Goal: Task Accomplishment & Management: Use online tool/utility

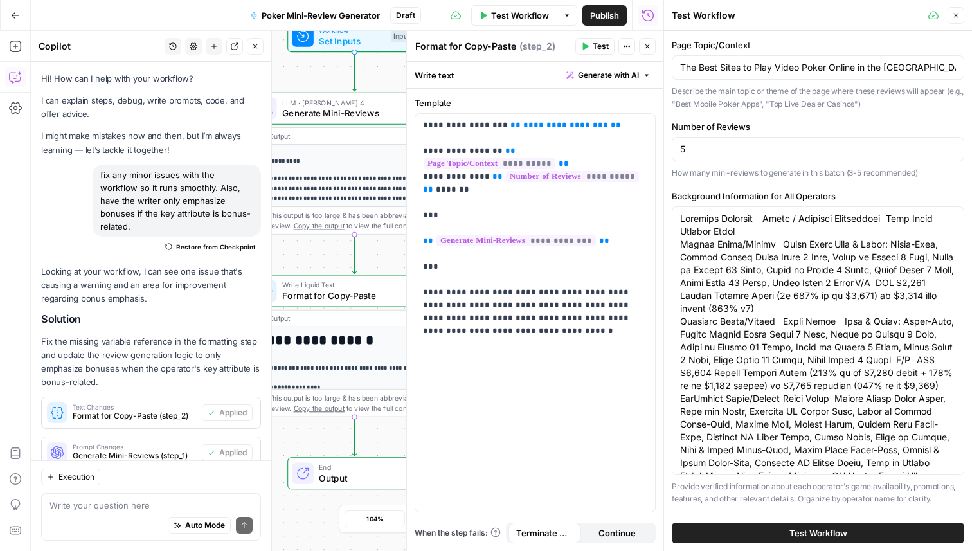
scroll to position [1917, 0]
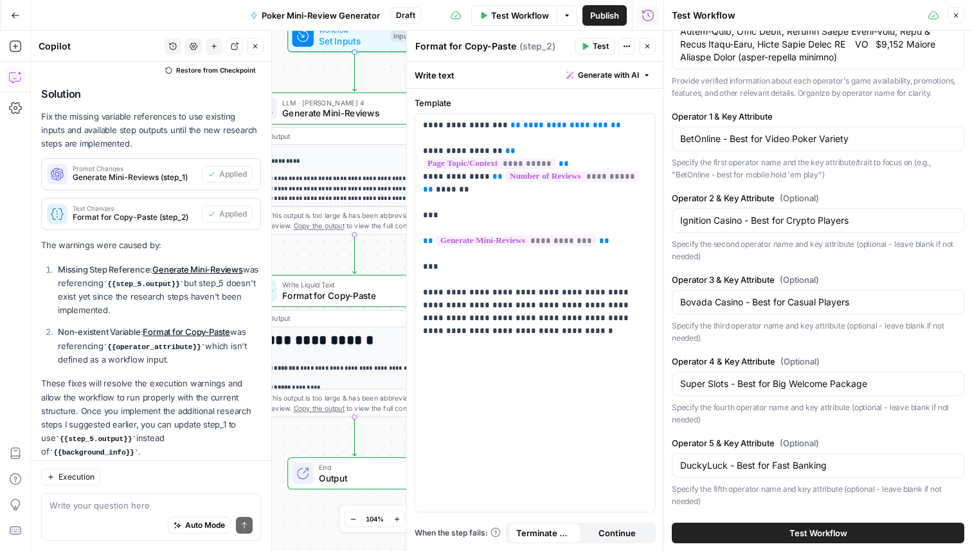
click at [755, 528] on button "Test Workflow" at bounding box center [818, 533] width 293 height 21
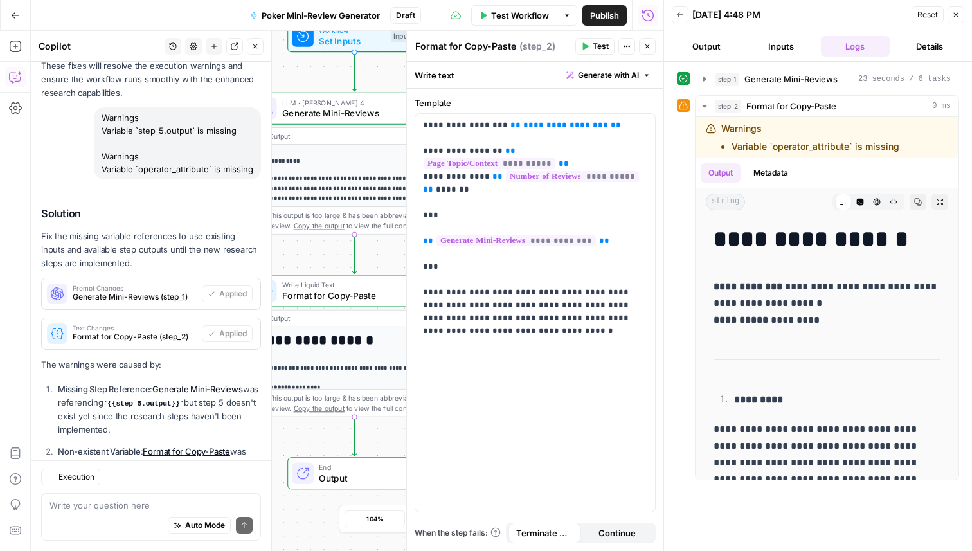
scroll to position [1917, 0]
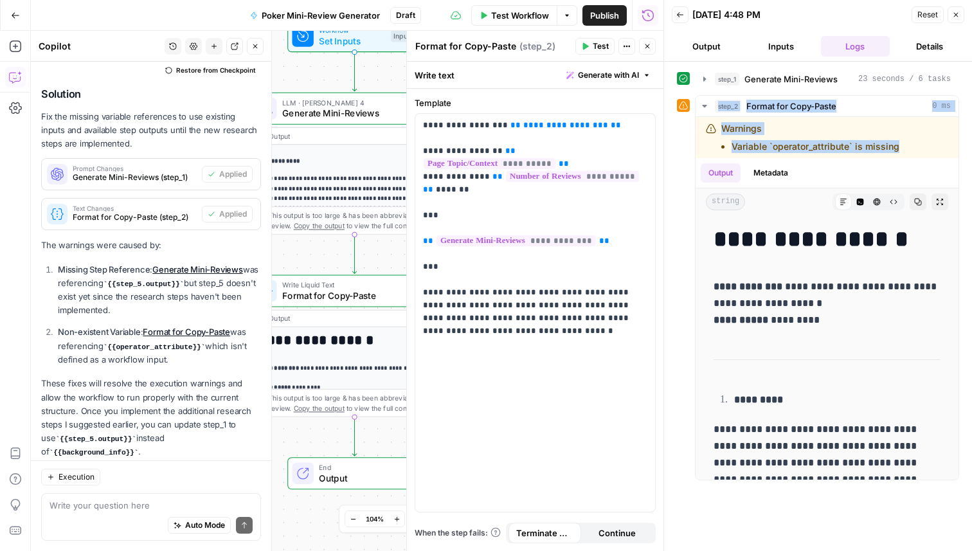
drag, startPoint x: 899, startPoint y: 149, endPoint x: 681, endPoint y: 125, distance: 218.6
click at [681, 125] on div "**********" at bounding box center [818, 287] width 282 height 385
copy div "step_2 Format for Copy-Paste 0 ms Warnings Variable `operator_attribute` is mis…"
click at [69, 519] on div "Auto Mode Send" at bounding box center [151, 526] width 203 height 28
paste textarea "step_2 Format for Copy-Paste 0 ms Warnings Variable `operator_attribute` is mis…"
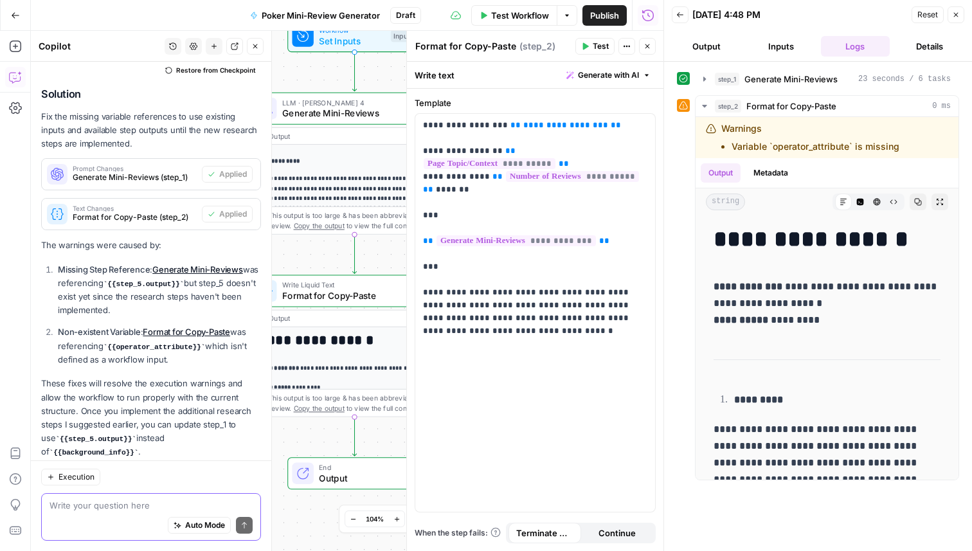
type textarea "step_2 Format for Copy-Paste 0 ms Warnings Variable `operator_attribute` is mis…"
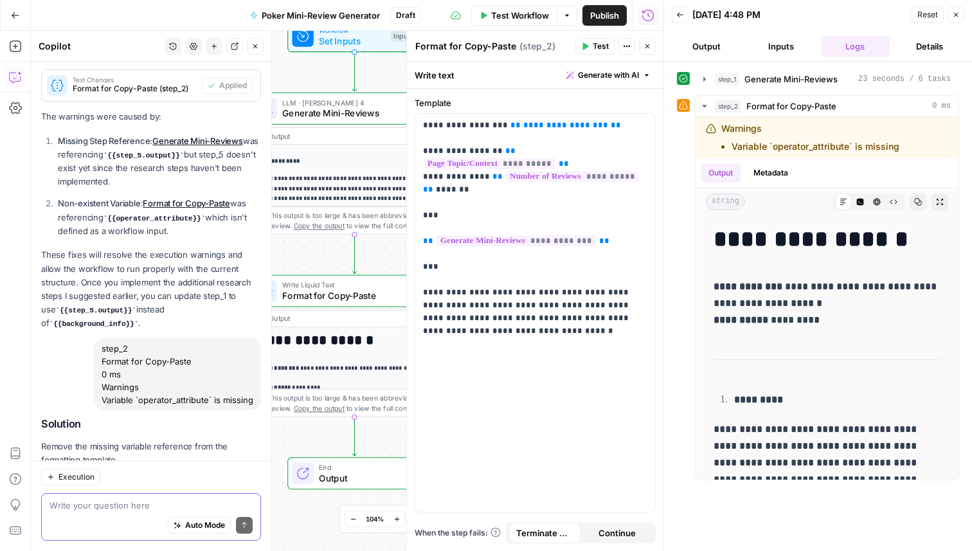
scroll to position [2170, 0]
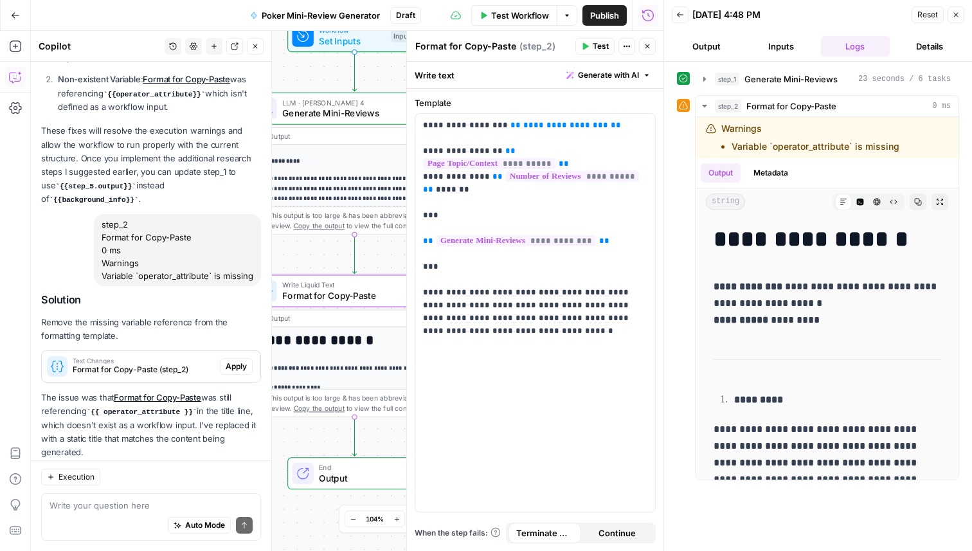
click at [231, 361] on span "Apply" at bounding box center [236, 367] width 21 height 12
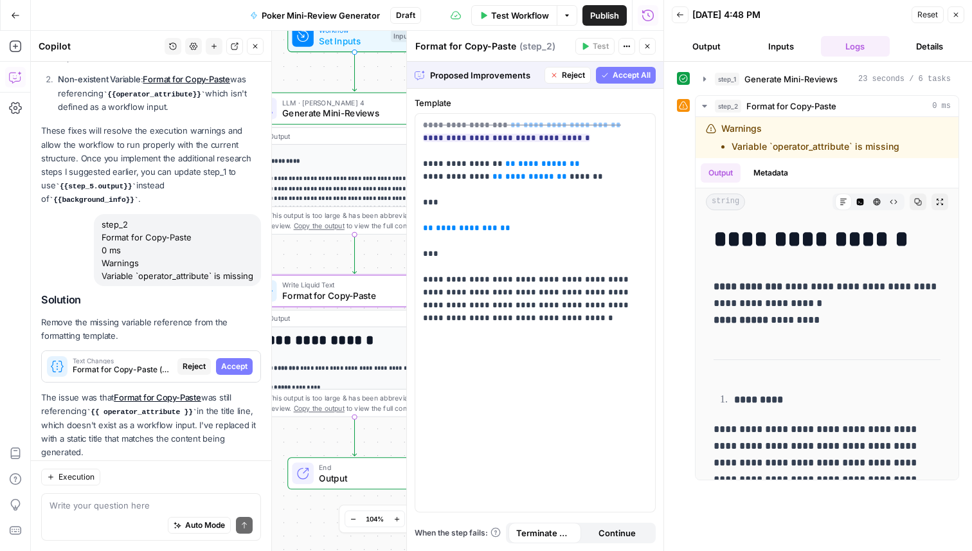
click at [231, 361] on span "Accept" at bounding box center [234, 367] width 26 height 12
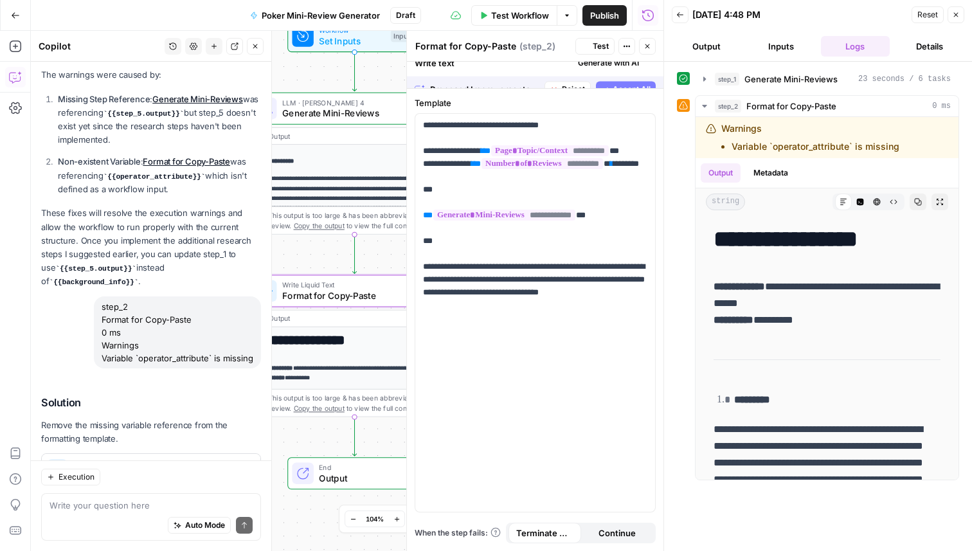
scroll to position [2190, 0]
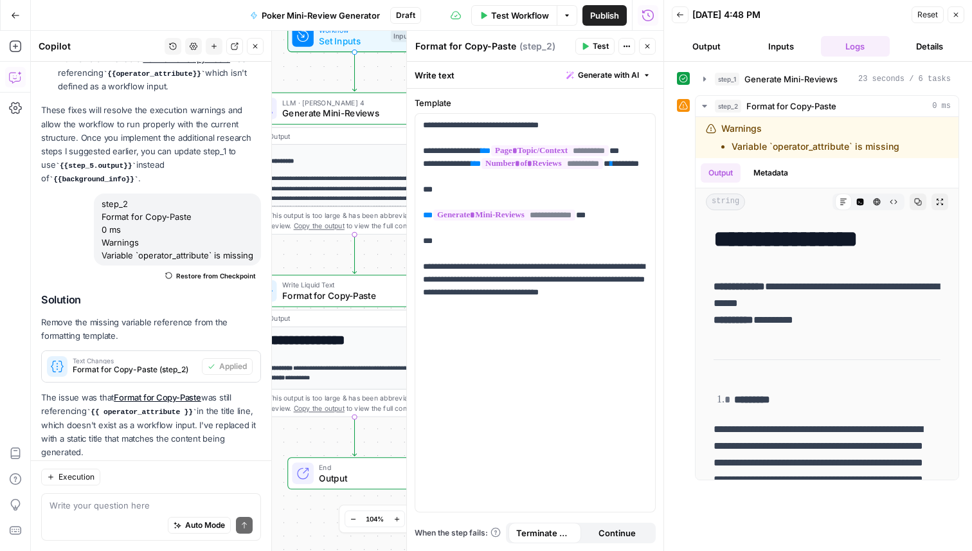
click at [535, 17] on span "Test Workflow" at bounding box center [520, 15] width 58 height 13
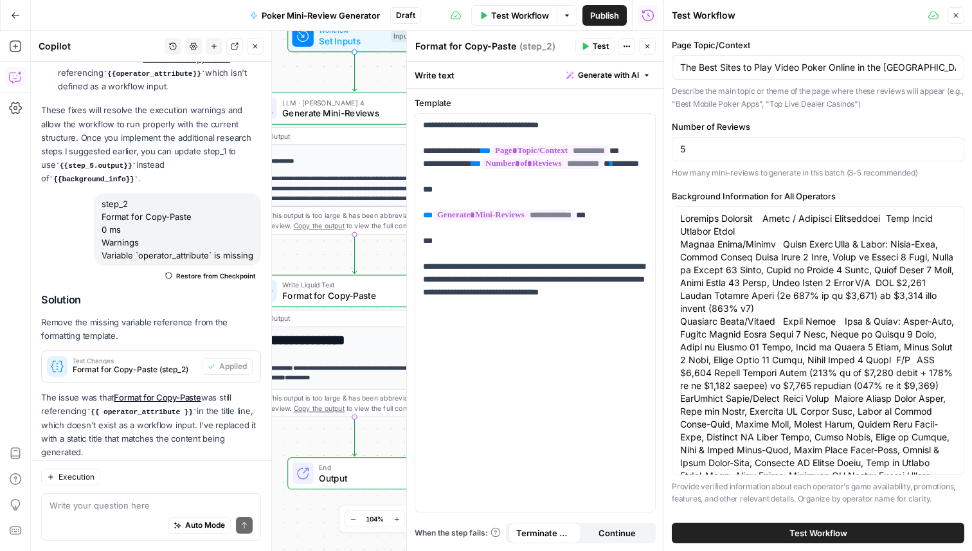
click at [803, 532] on span "Test Workflow" at bounding box center [818, 533] width 58 height 13
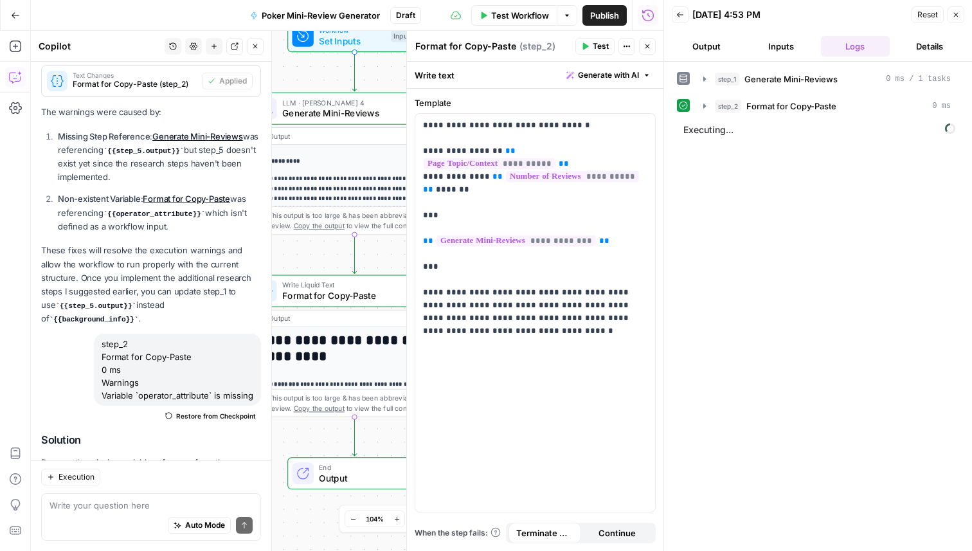
scroll to position [2190, 0]
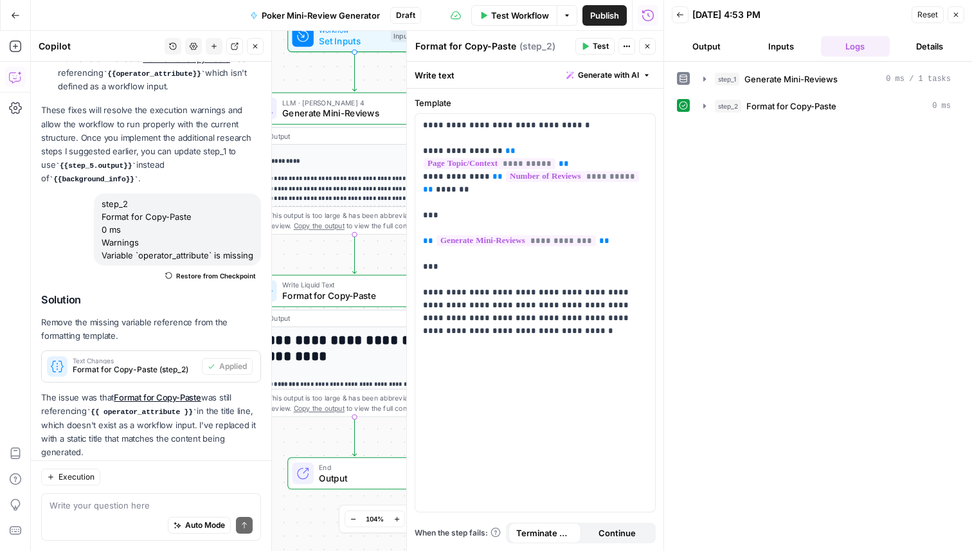
click at [710, 50] on button "Output" at bounding box center [706, 46] width 69 height 21
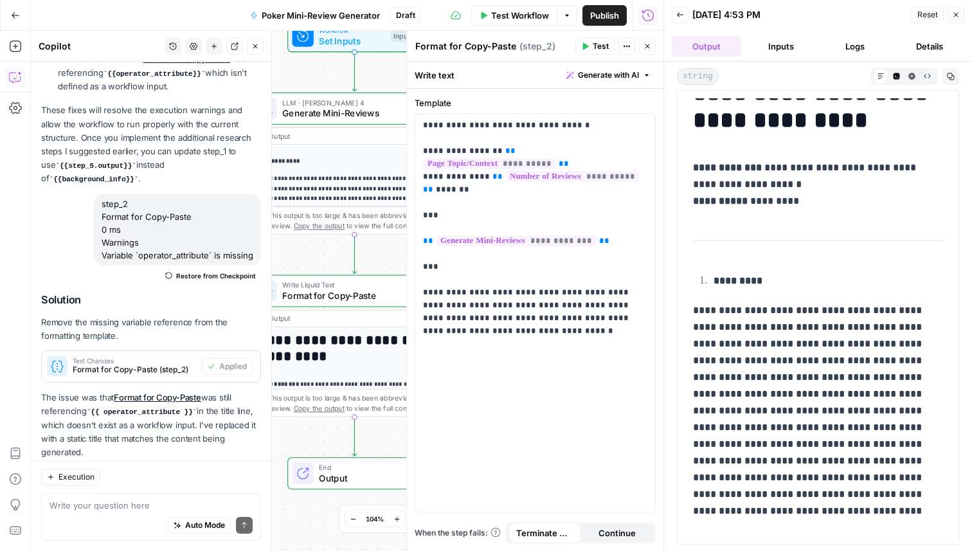
scroll to position [0, 0]
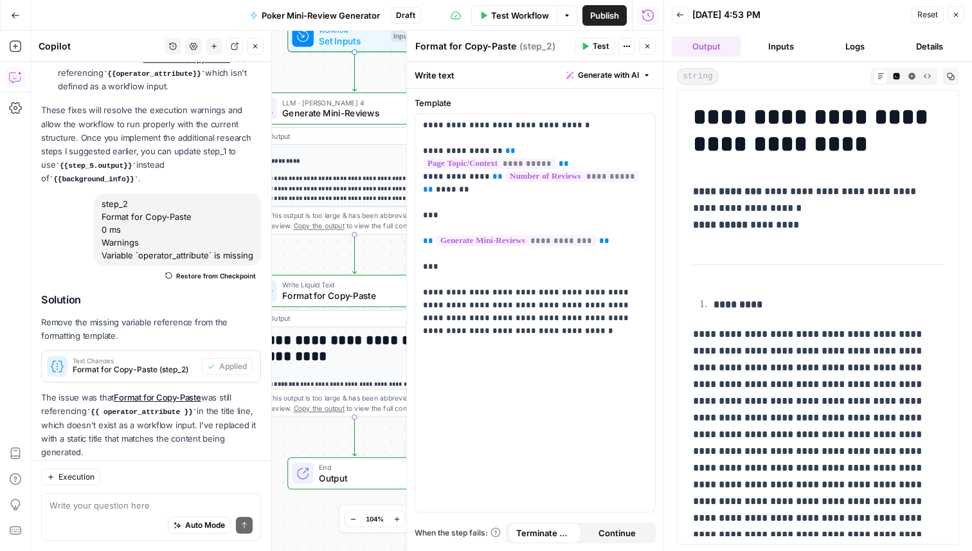
click at [640, 51] on button "Close" at bounding box center [647, 46] width 17 height 17
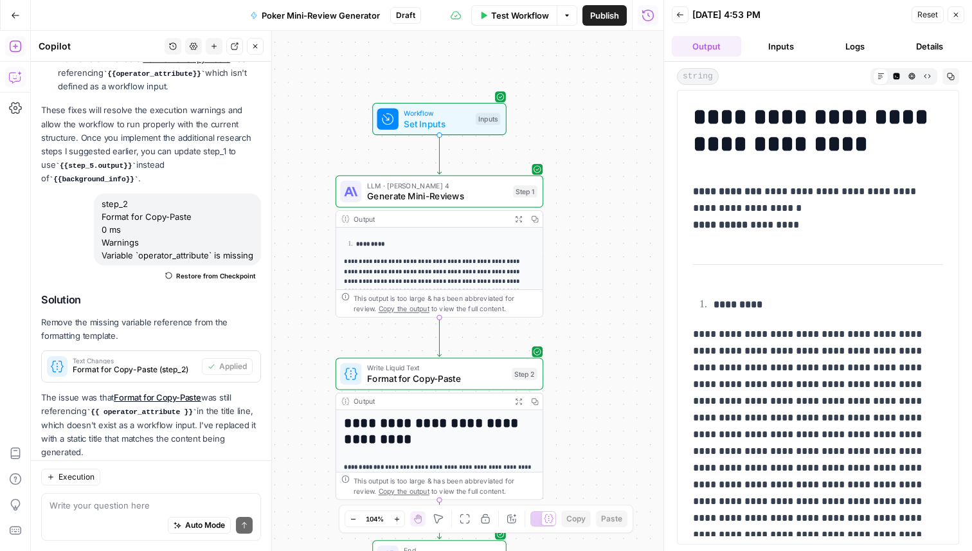
click at [11, 50] on icon "button" at bounding box center [15, 47] width 12 height 12
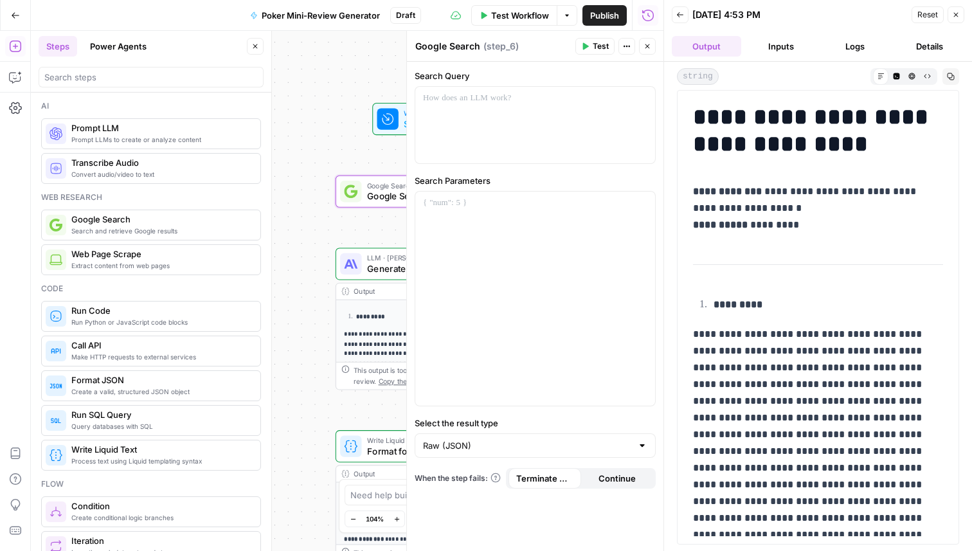
click at [257, 51] on button "Close" at bounding box center [255, 46] width 17 height 17
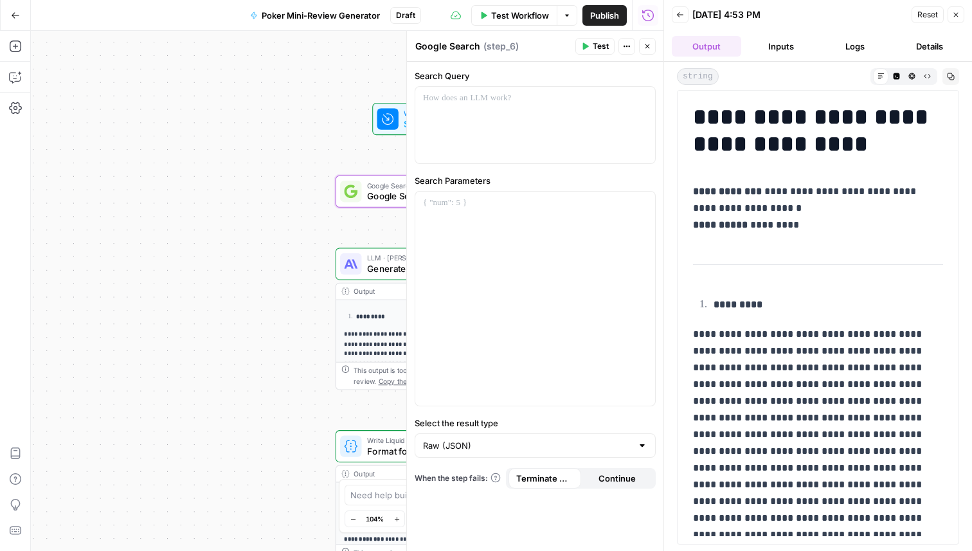
click at [651, 47] on button "Close" at bounding box center [647, 46] width 17 height 17
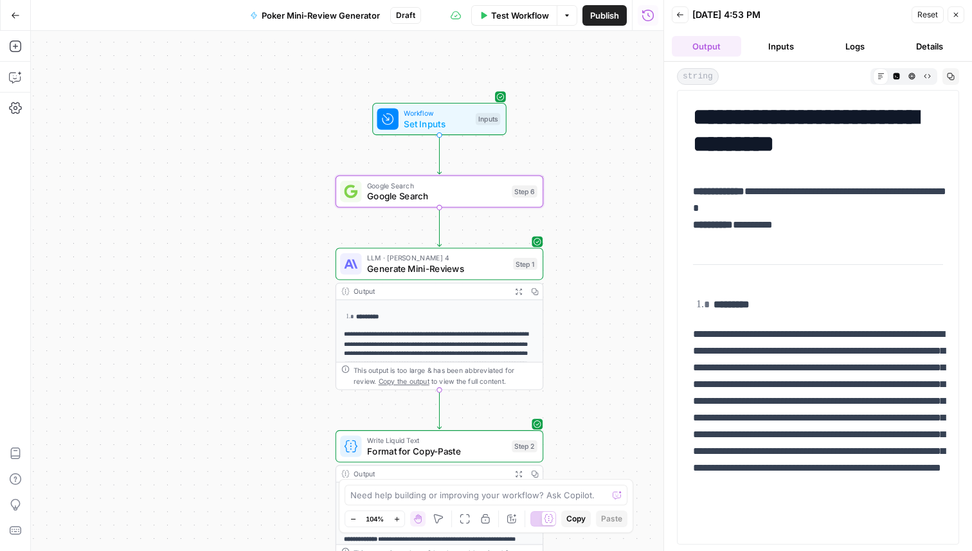
click at [19, 87] on button "Copilot" at bounding box center [15, 77] width 21 height 21
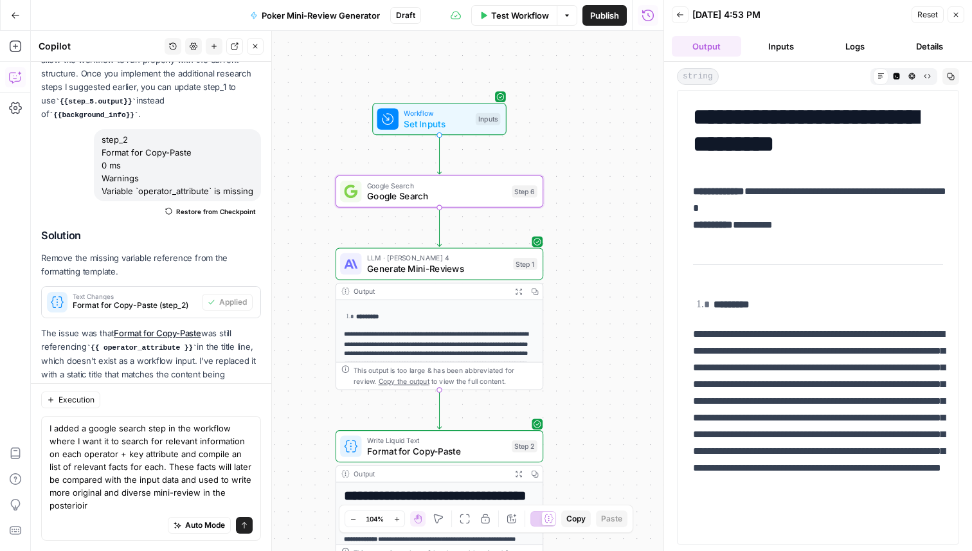
scroll to position [2268, 0]
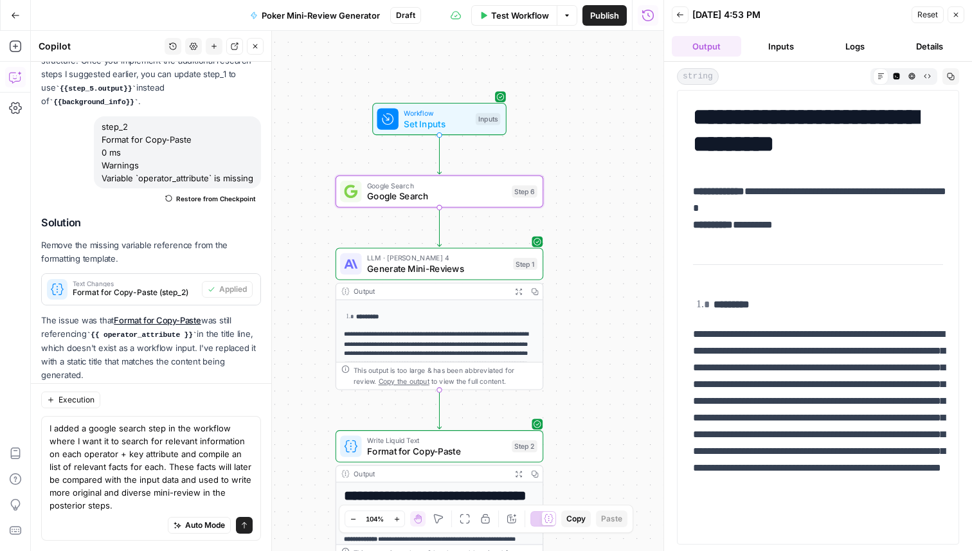
type textarea "I added a google search step in the workflow where I want it to search for rele…"
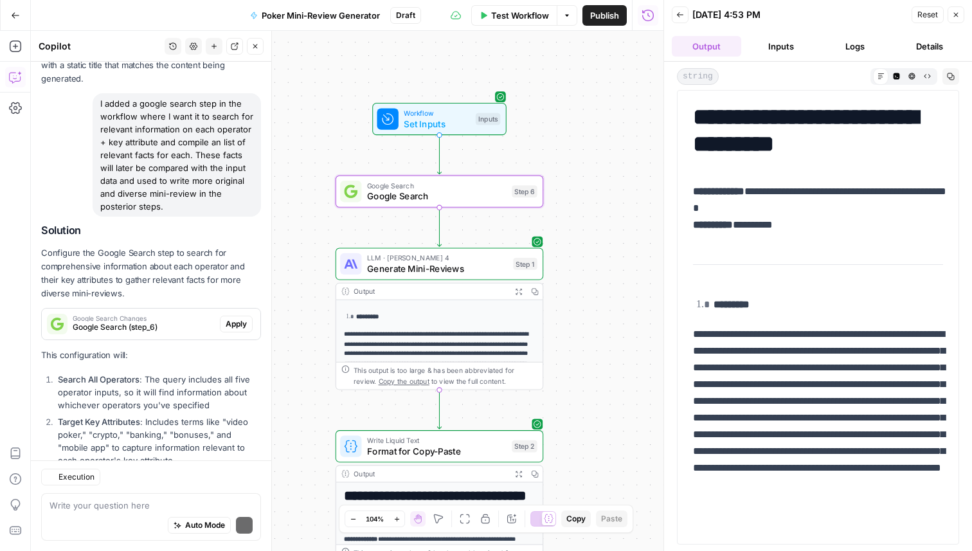
scroll to position [2709, 0]
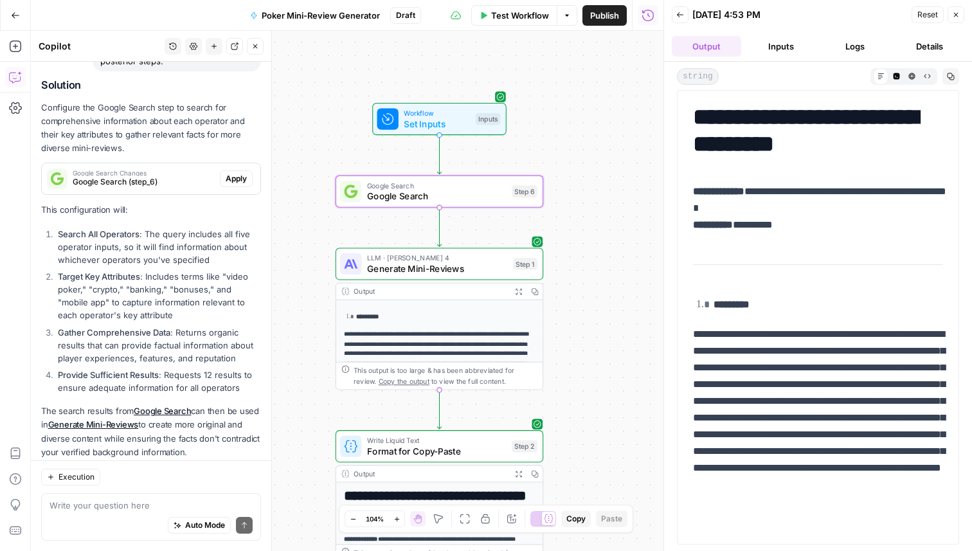
click at [225, 170] on button "Apply" at bounding box center [236, 178] width 33 height 17
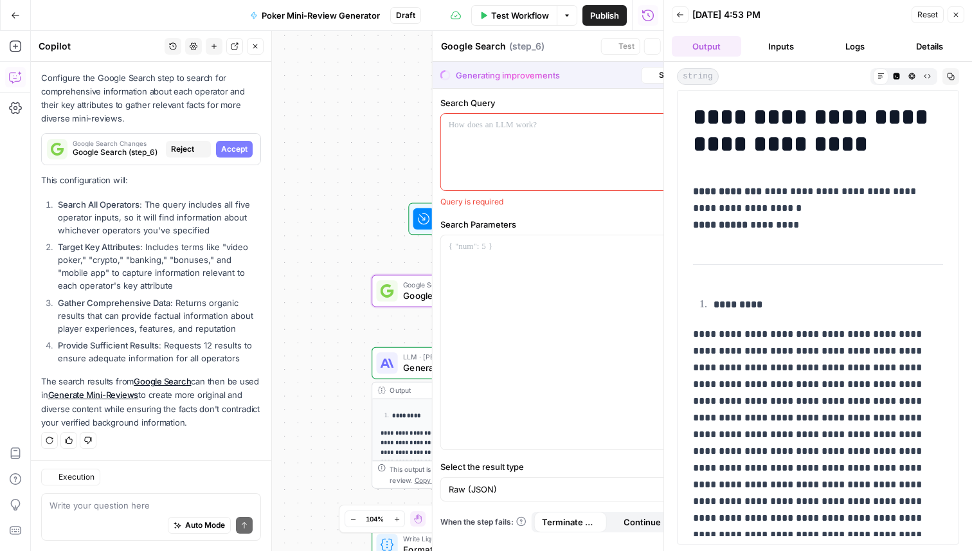
scroll to position [2606, 0]
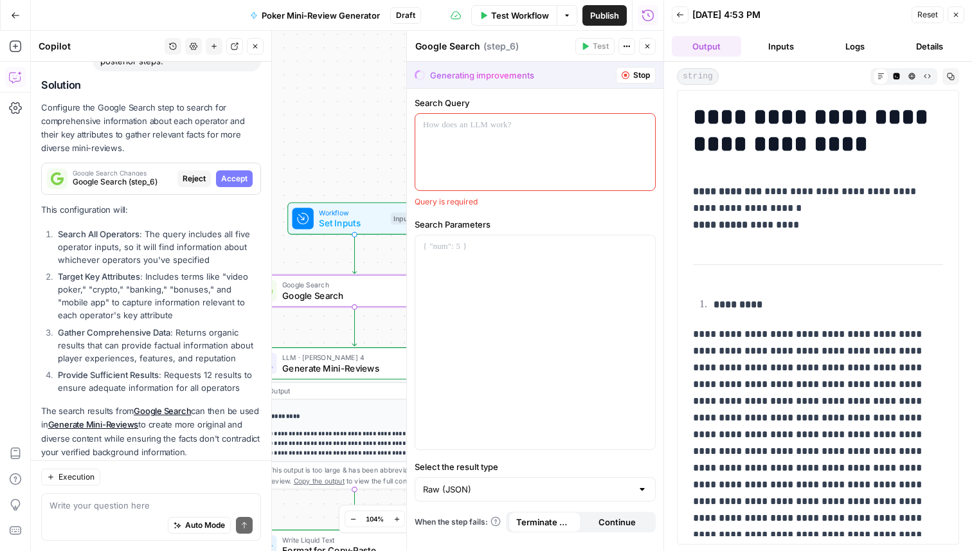
click at [230, 173] on span "Accept" at bounding box center [234, 179] width 26 height 12
type input "Organic Results (JSON)"
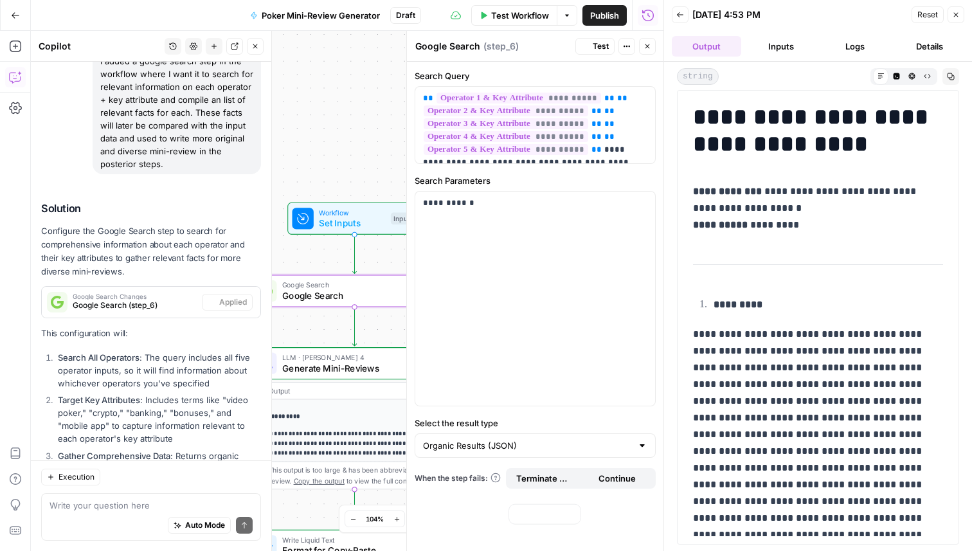
scroll to position [2730, 0]
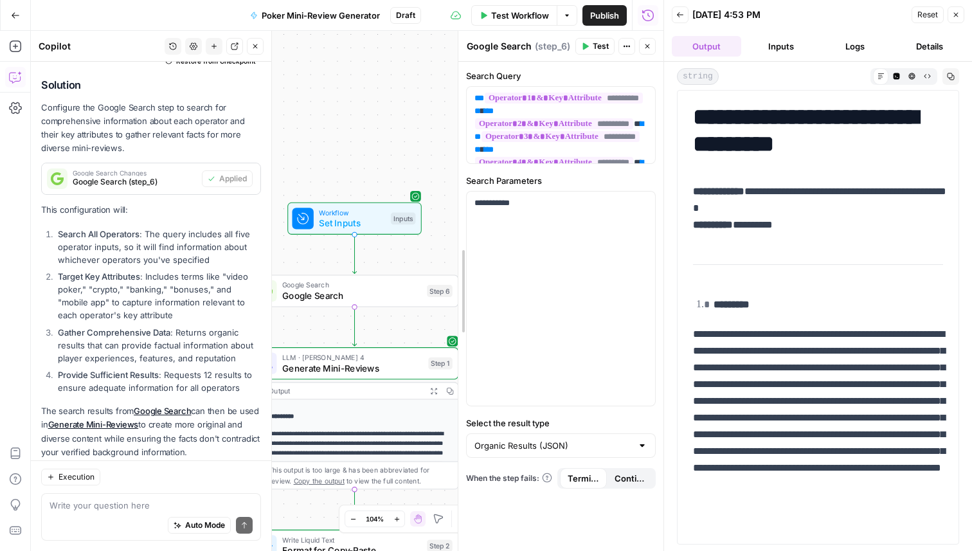
drag, startPoint x: 407, startPoint y: 102, endPoint x: 548, endPoint y: 120, distance: 142.7
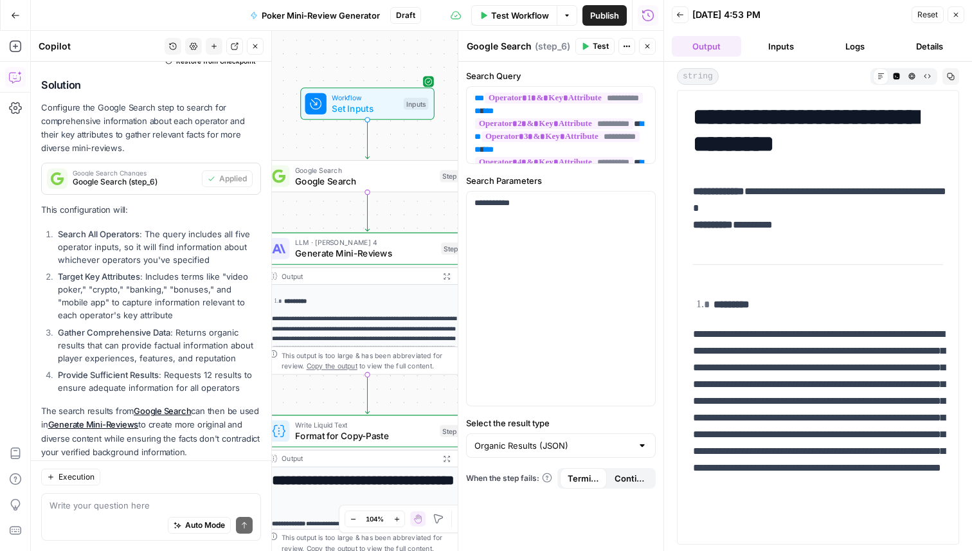
click at [370, 249] on span "Generate Mini-Reviews" at bounding box center [365, 254] width 141 height 14
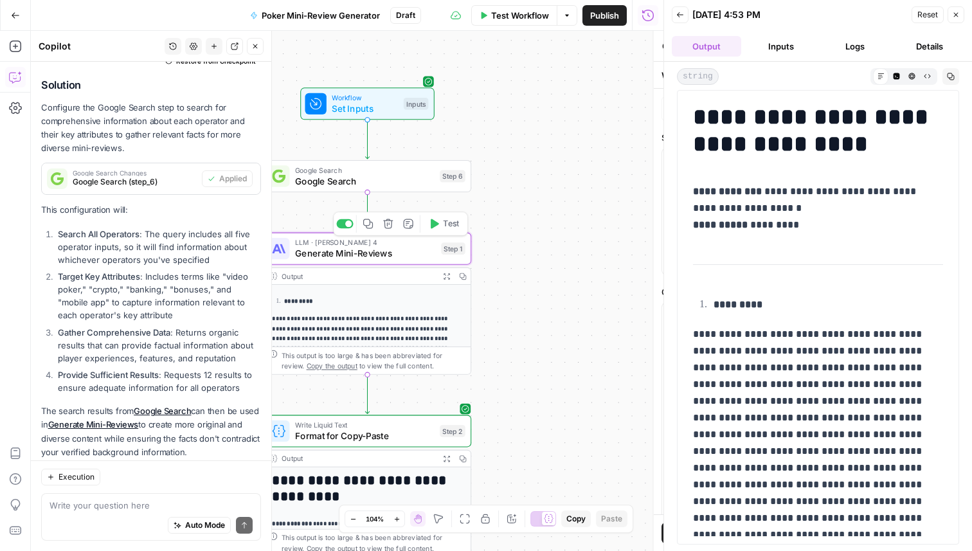
type textarea "Generate Mini-Reviews"
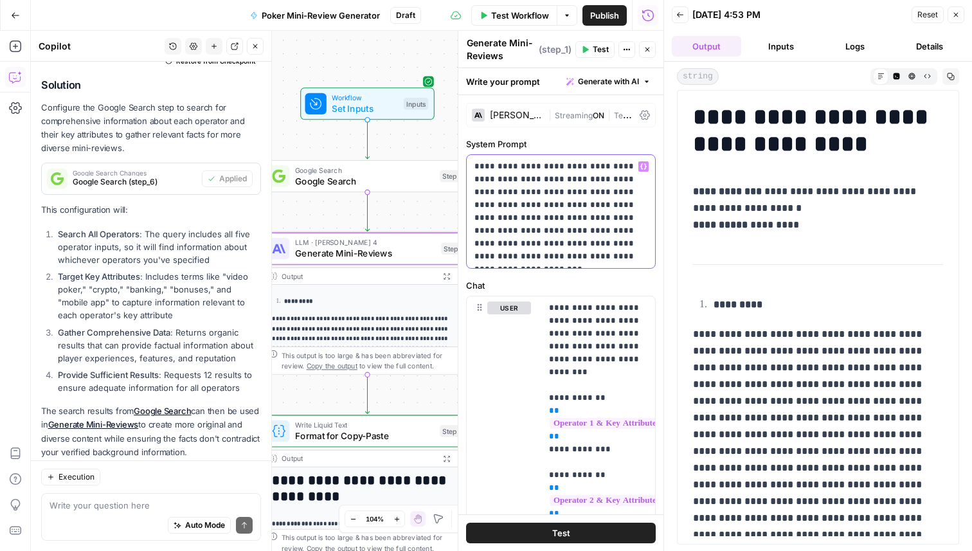
click at [539, 221] on p "**********" at bounding box center [560, 211] width 173 height 103
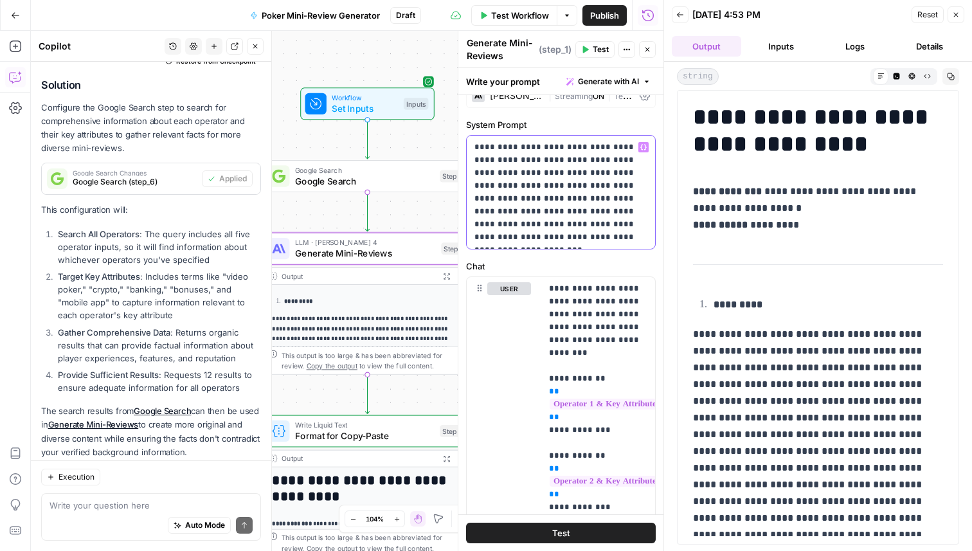
scroll to position [11, 0]
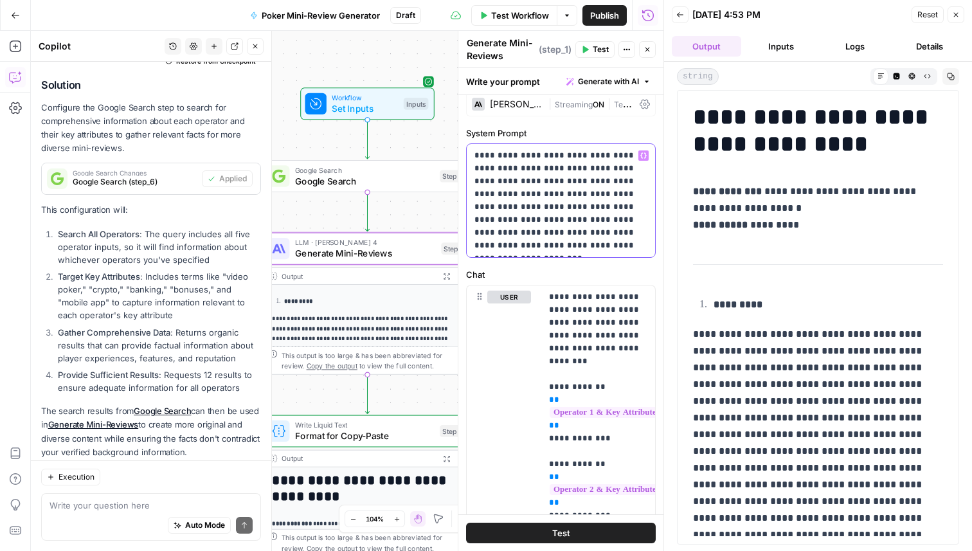
click at [561, 241] on p "**********" at bounding box center [560, 200] width 173 height 103
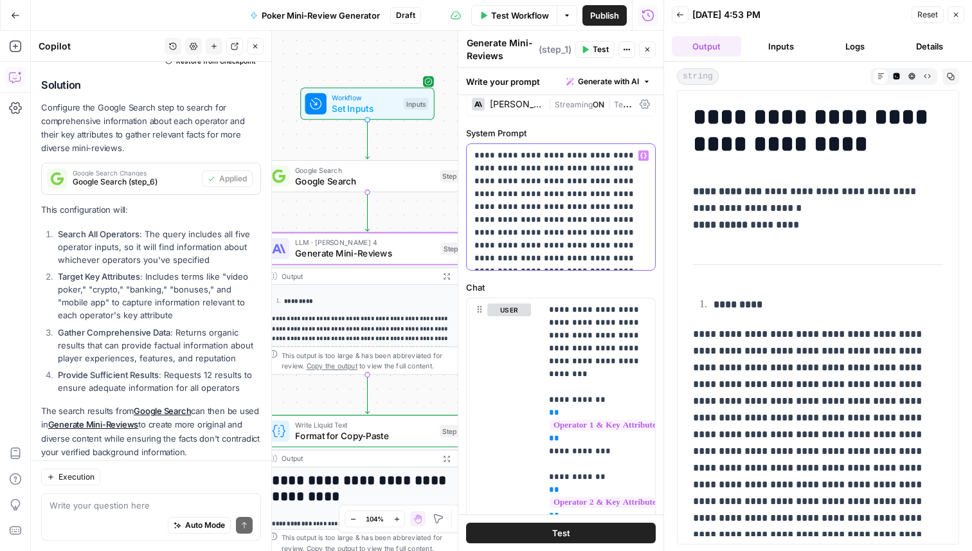
click at [474, 255] on div "**********" at bounding box center [561, 207] width 188 height 126
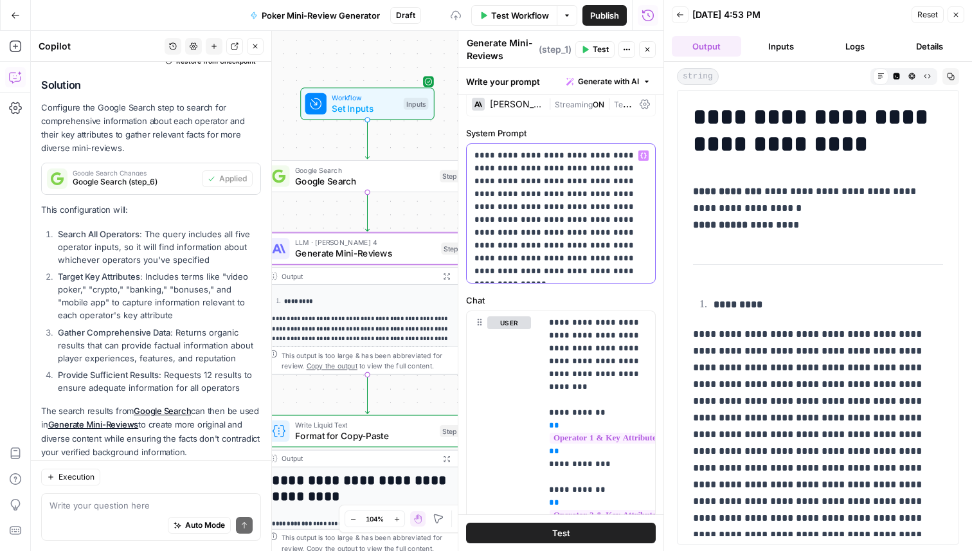
click at [494, 273] on p "**********" at bounding box center [560, 213] width 173 height 129
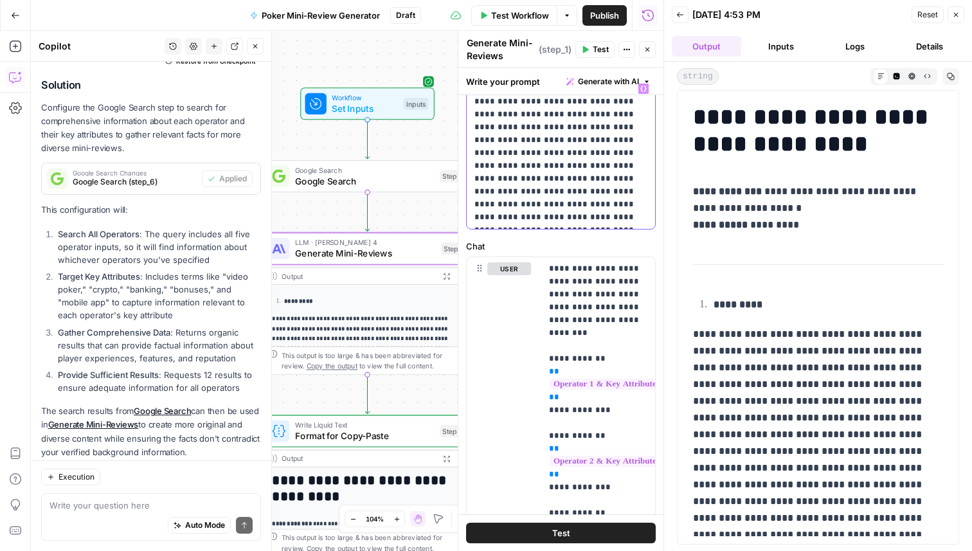
scroll to position [71, 0]
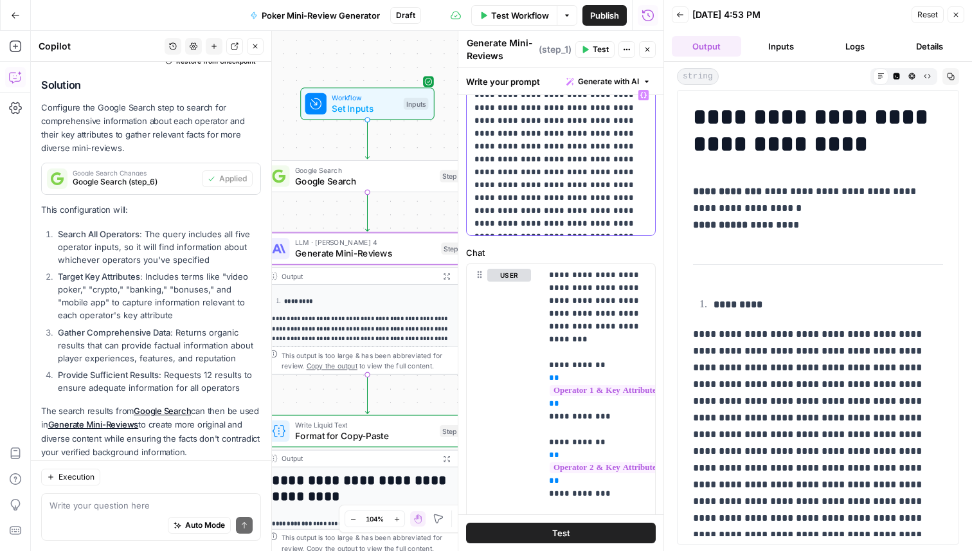
click at [503, 226] on p "**********" at bounding box center [560, 159] width 173 height 141
click at [543, 224] on p "**********" at bounding box center [560, 159] width 173 height 141
click at [526, 10] on span "Test Workflow" at bounding box center [520, 15] width 58 height 13
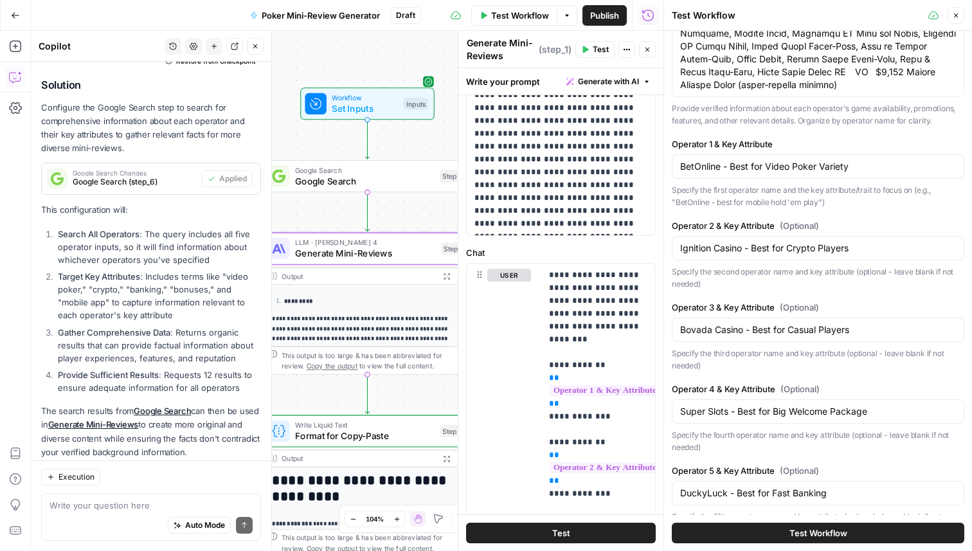
scroll to position [406, 0]
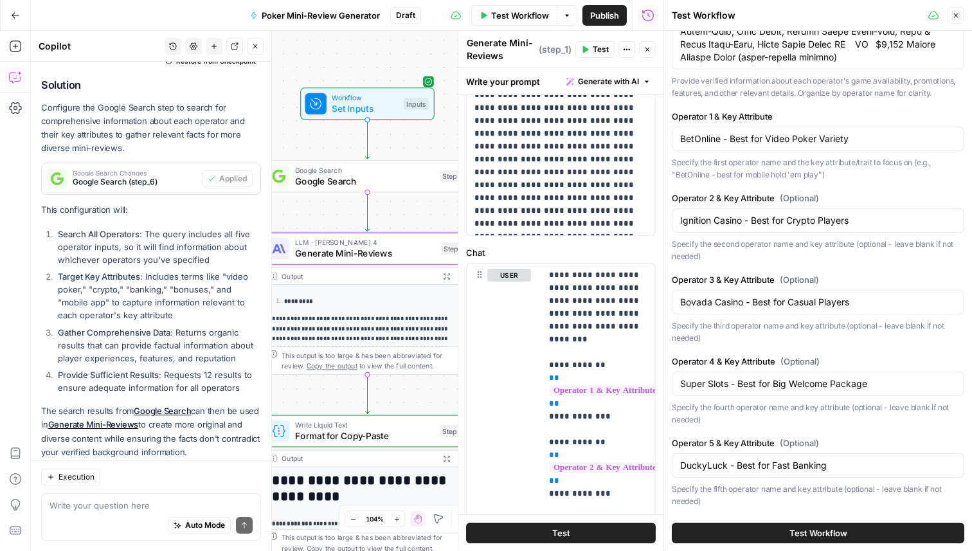
click at [783, 527] on button "Test Workflow" at bounding box center [818, 533] width 293 height 21
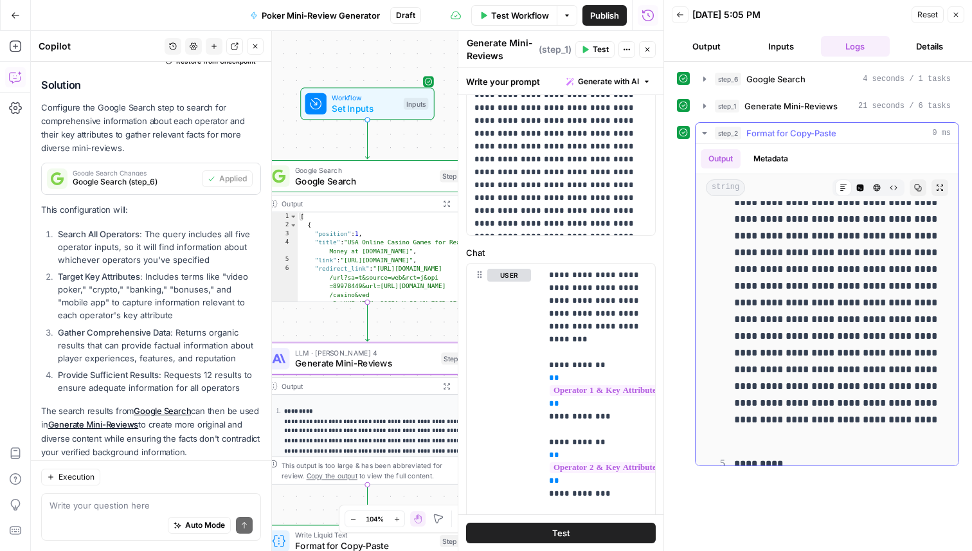
scroll to position [1044, 0]
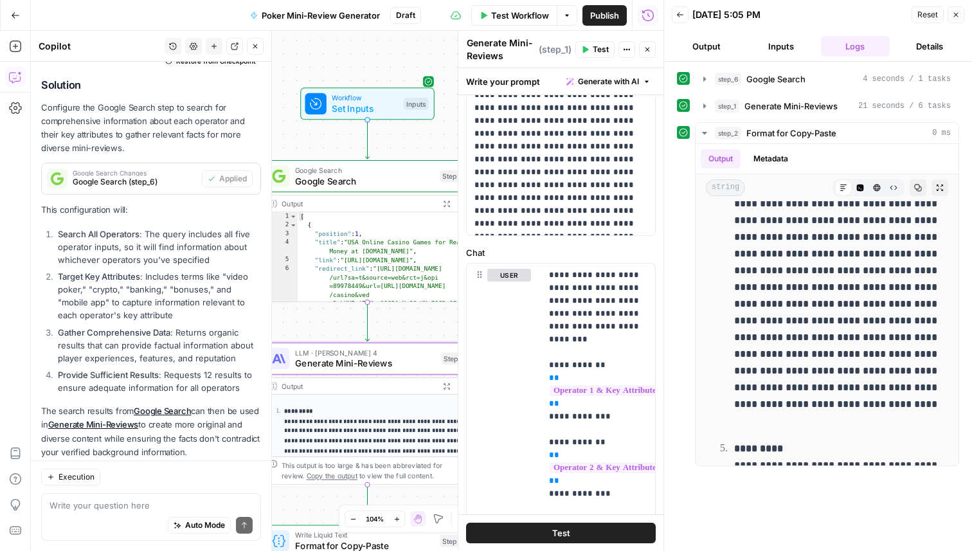
click at [368, 357] on span "Generate Mini-Reviews" at bounding box center [365, 364] width 141 height 14
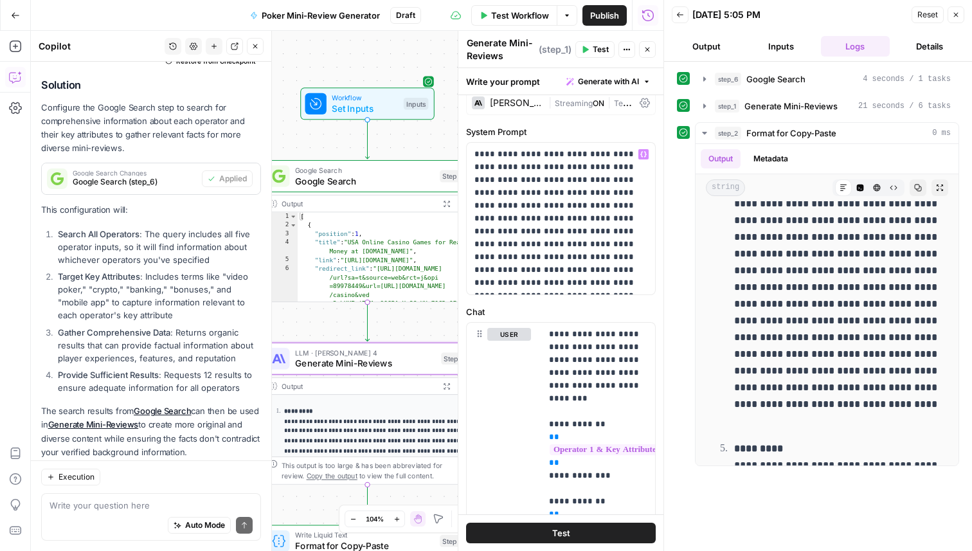
scroll to position [12, 0]
click at [584, 218] on p "**********" at bounding box center [560, 219] width 173 height 141
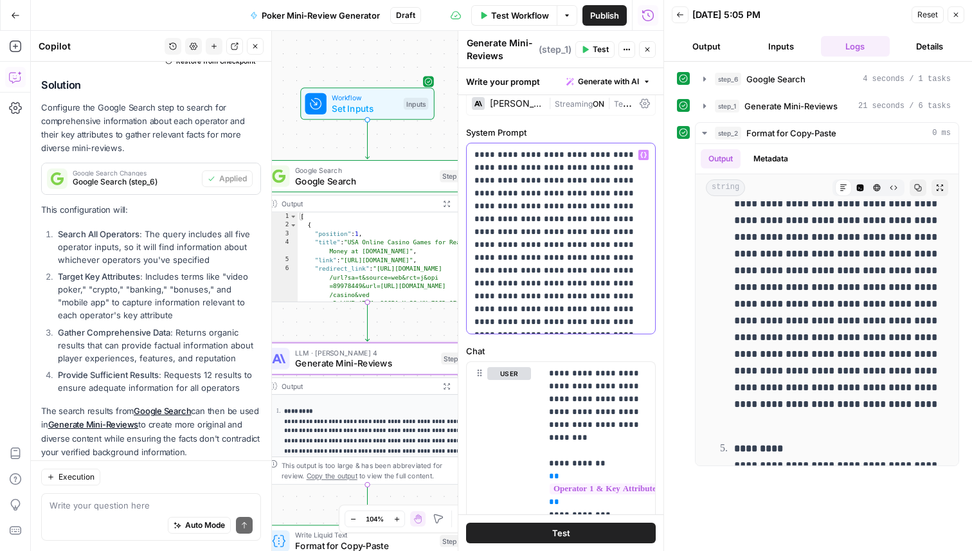
click at [573, 270] on p "**********" at bounding box center [560, 239] width 173 height 180
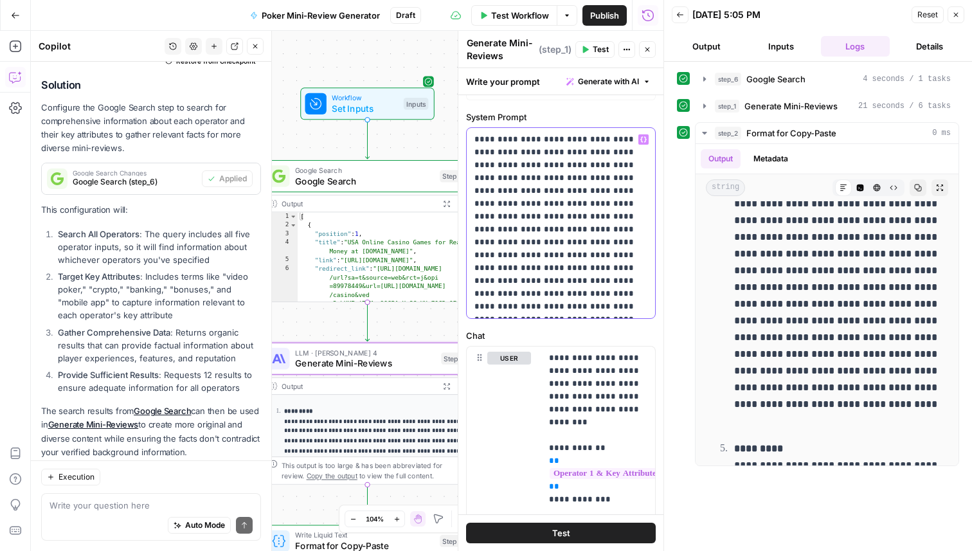
scroll to position [32, 0]
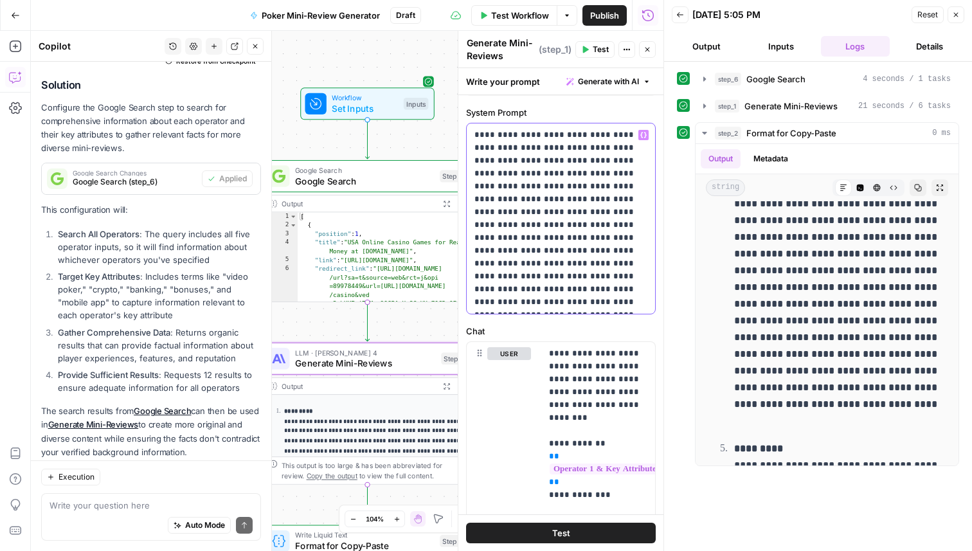
click at [534, 251] on p "**********" at bounding box center [560, 219] width 173 height 180
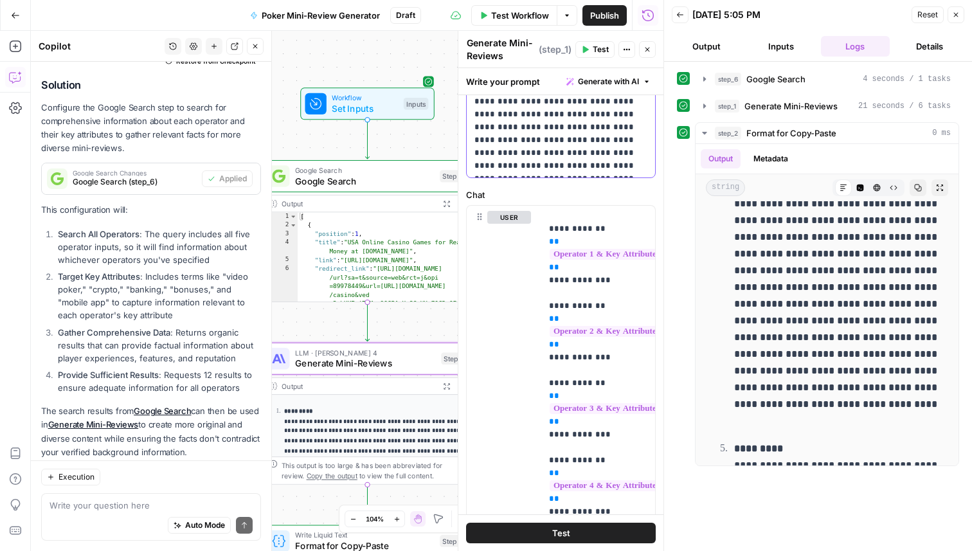
scroll to position [189, 0]
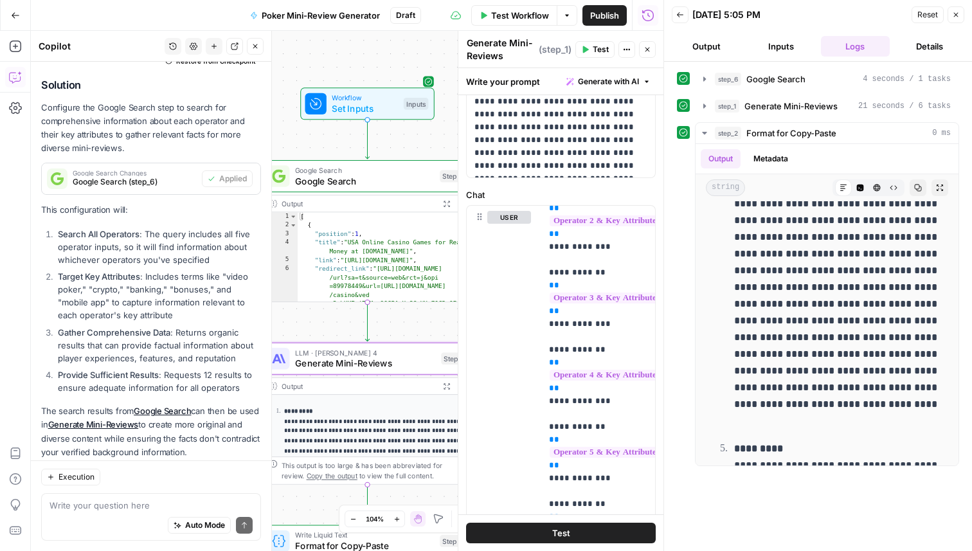
click at [588, 539] on button "Test" at bounding box center [561, 533] width 190 height 21
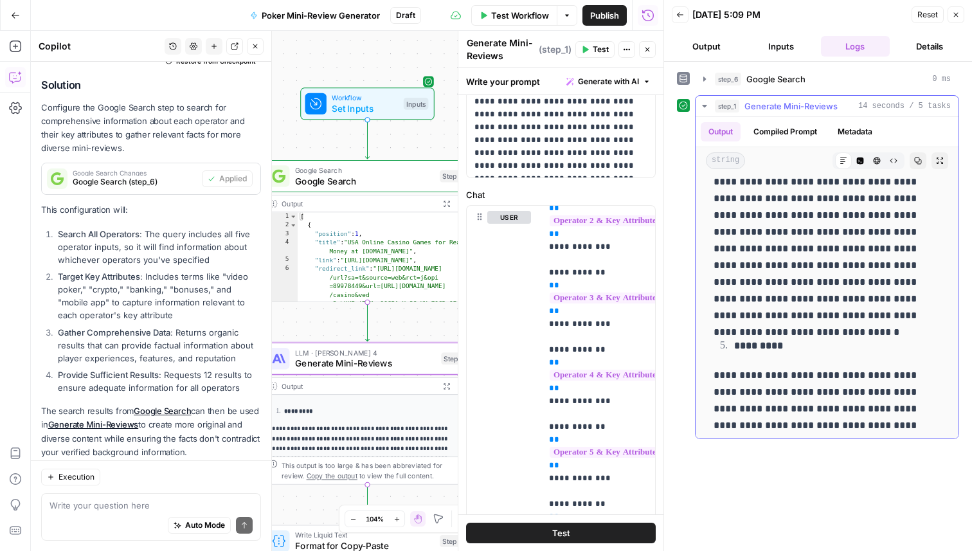
scroll to position [972, 0]
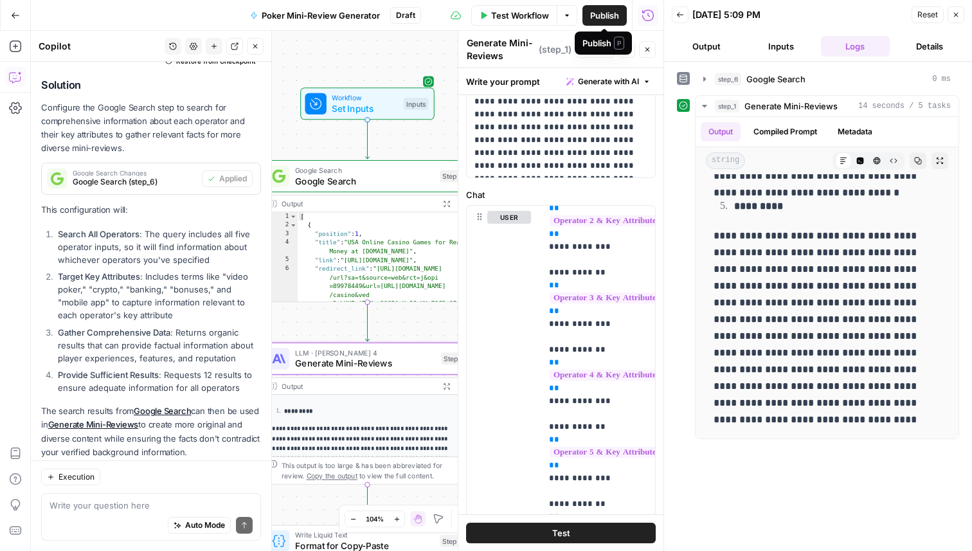
click at [613, 16] on span "Publish" at bounding box center [604, 15] width 29 height 13
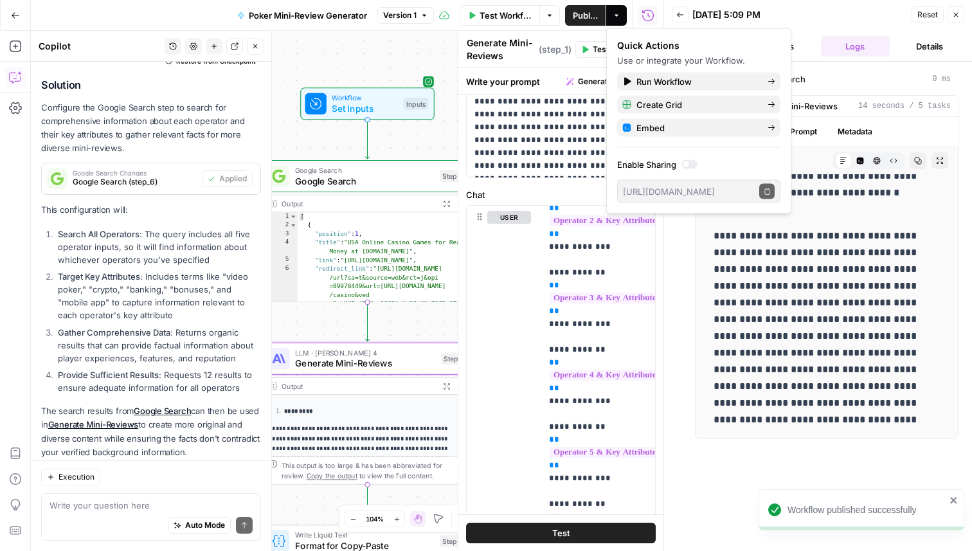
click at [14, 22] on button "Go Back" at bounding box center [15, 15] width 23 height 23
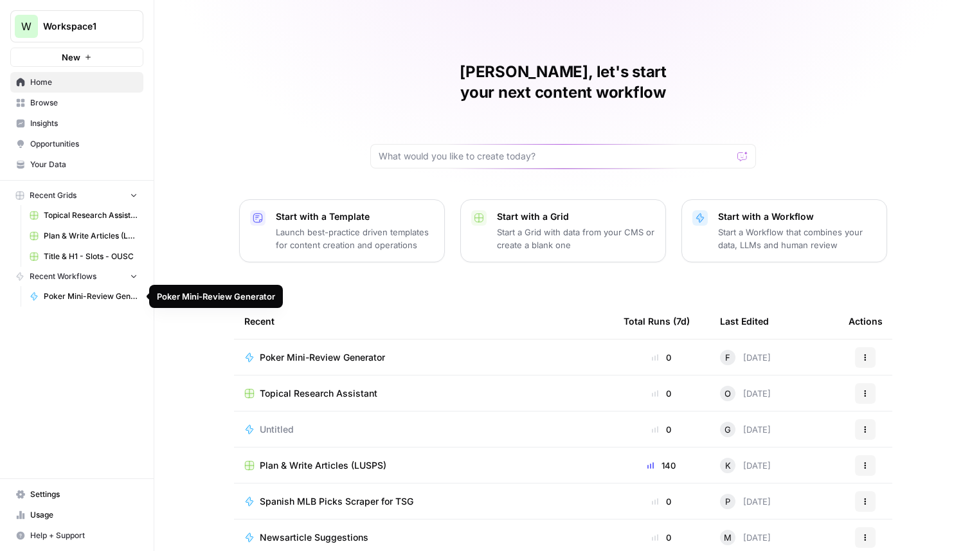
click at [127, 275] on button "Recent Workflows" at bounding box center [76, 276] width 133 height 19
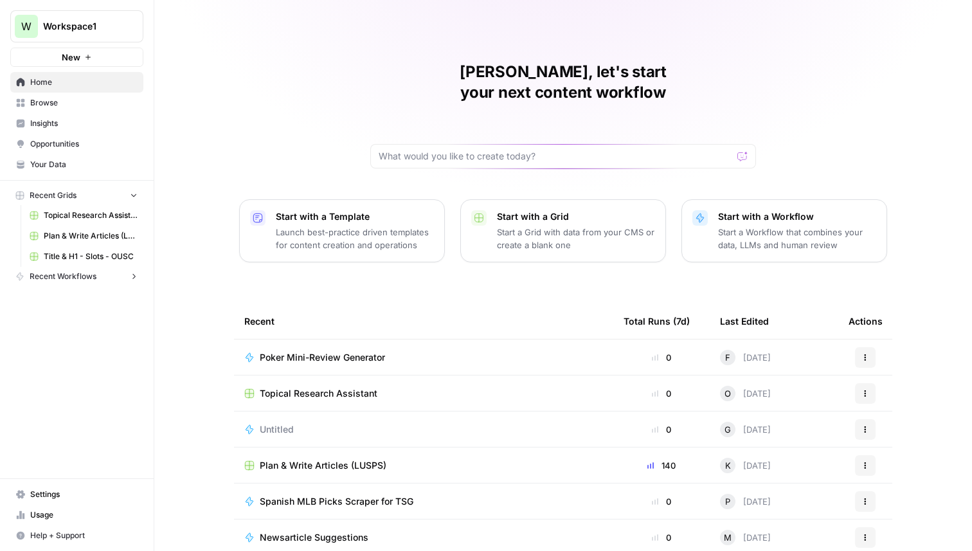
click at [127, 275] on button "Recent Workflows" at bounding box center [76, 276] width 133 height 19
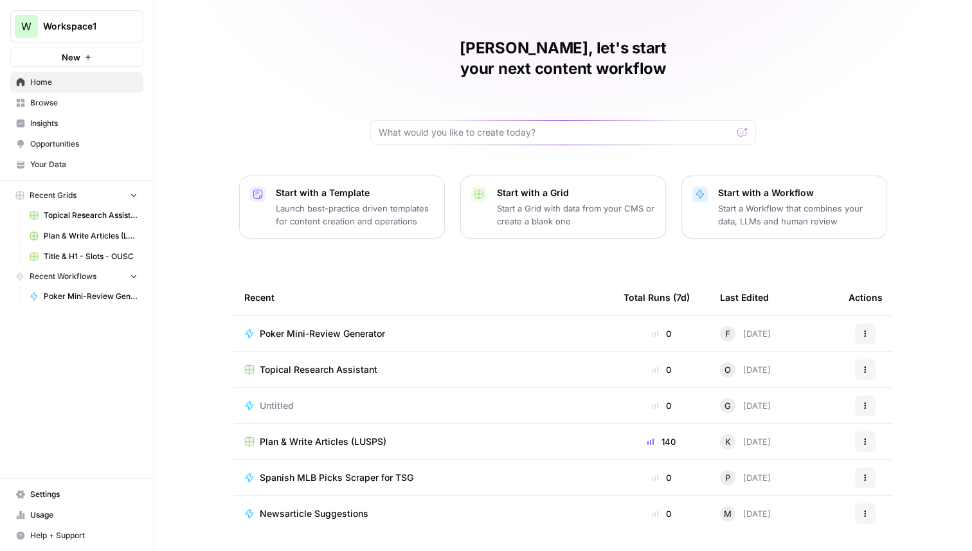
scroll to position [41, 0]
